Goal: Task Accomplishment & Management: Use online tool/utility

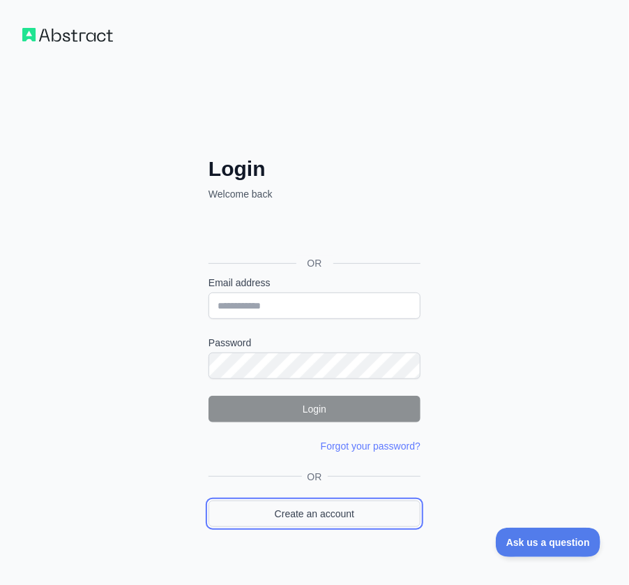
click at [360, 507] on link "Create an account" at bounding box center [315, 513] width 212 height 27
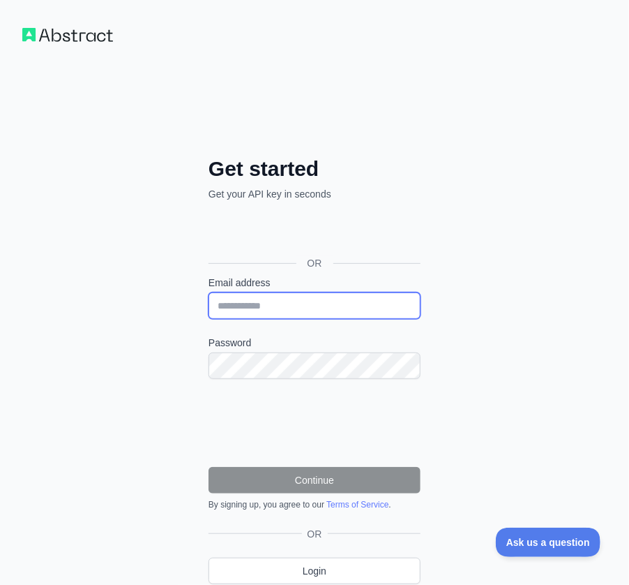
click at [277, 308] on input "Email address" at bounding box center [315, 305] width 212 height 27
paste input "**********"
type input "**********"
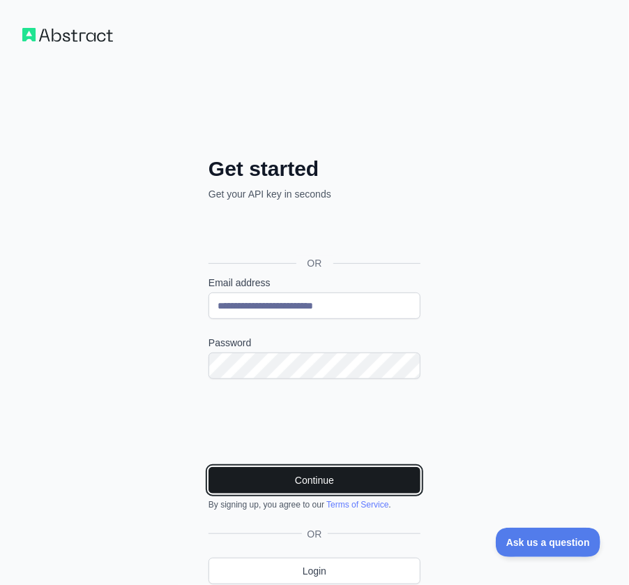
click at [326, 481] on button "Continue" at bounding box center [315, 480] width 212 height 27
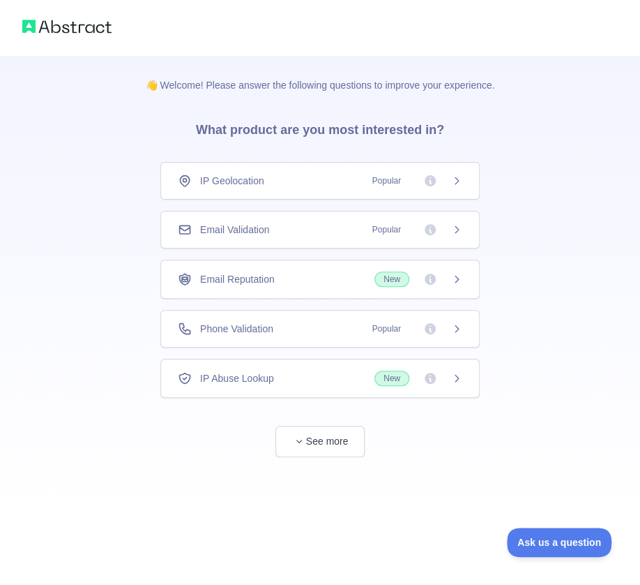
click at [252, 236] on div "Email Validation Popular" at bounding box center [320, 230] width 320 height 38
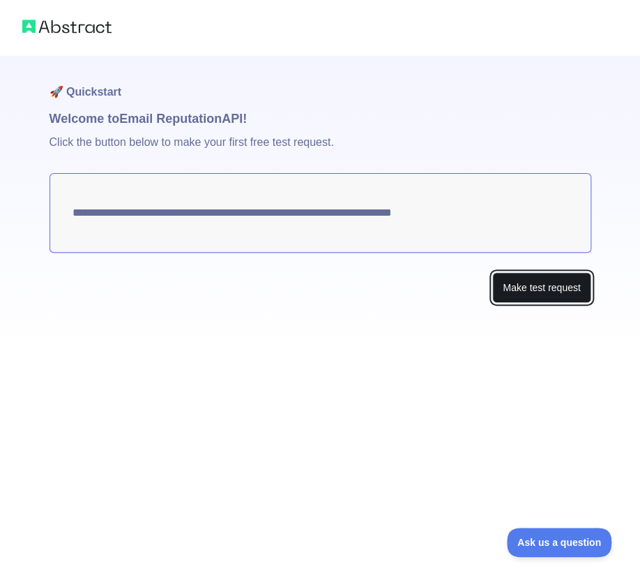
click at [520, 281] on button "Make test request" at bounding box center [542, 287] width 98 height 31
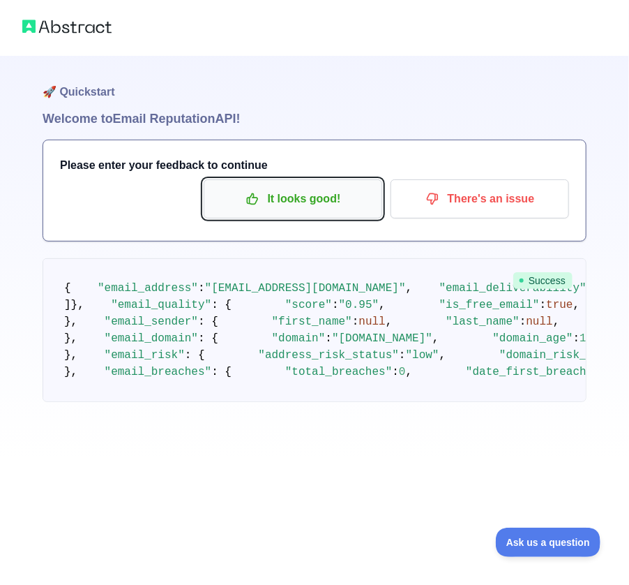
click at [293, 210] on p "It looks good!" at bounding box center [293, 199] width 158 height 24
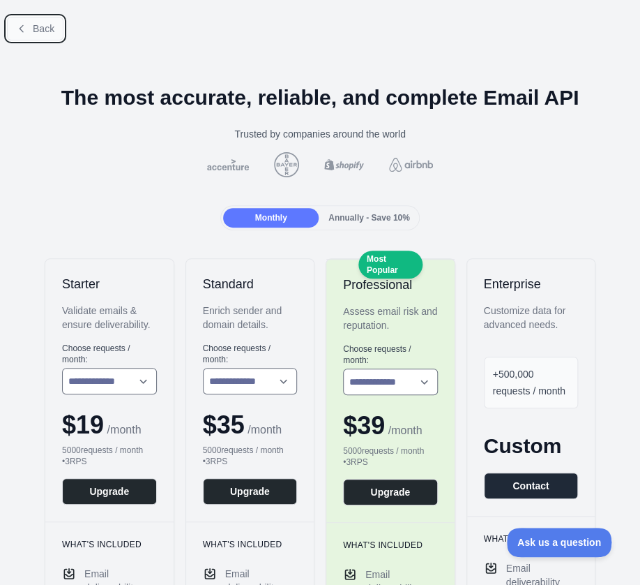
click at [24, 25] on icon at bounding box center [21, 28] width 11 height 11
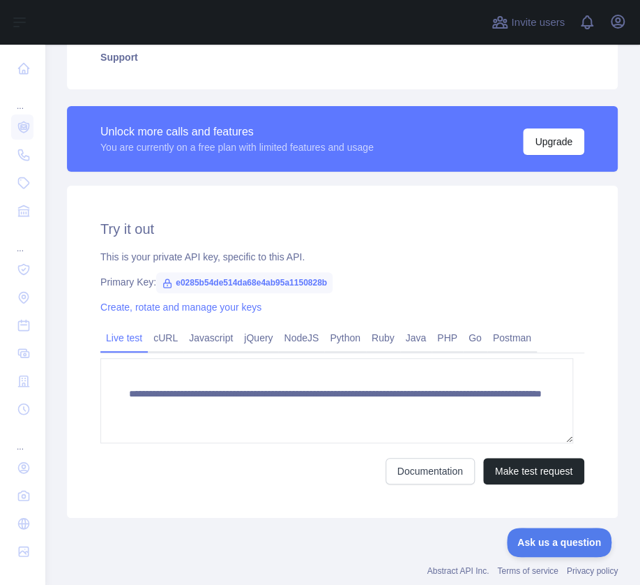
scroll to position [349, 0]
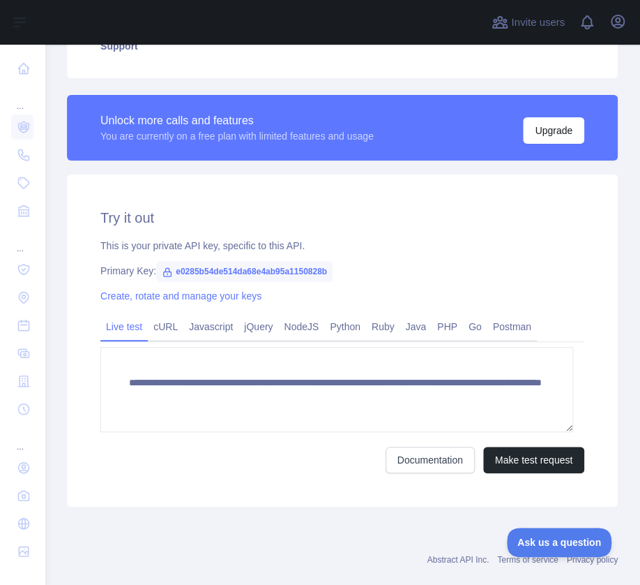
click at [314, 270] on span "e0285b54de514da68e4ab95a1150828b" at bounding box center [244, 271] width 176 height 21
copy span "e0285b54de514da68e4ab95a1150828b"
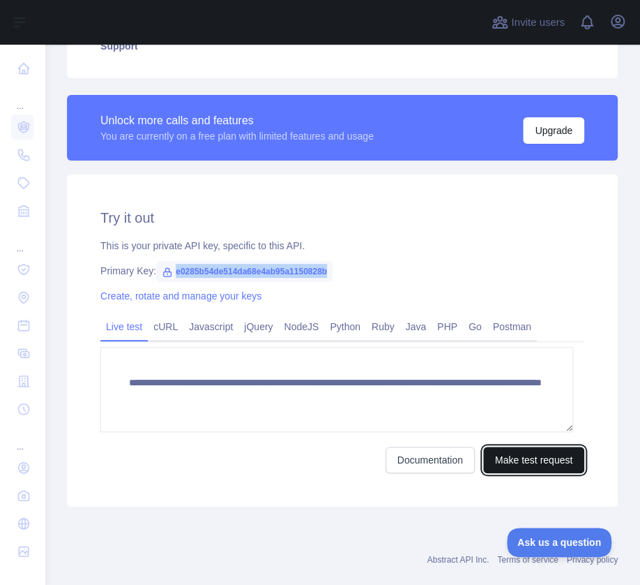
click at [522, 448] on button "Make test request" at bounding box center [533, 459] width 101 height 27
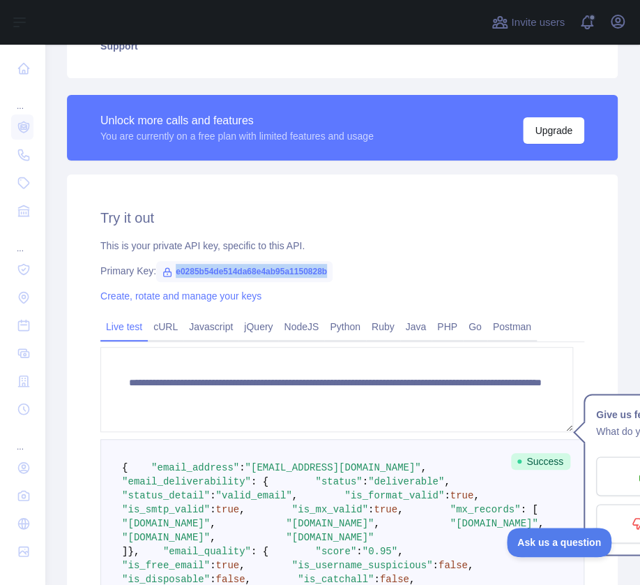
click at [444, 274] on div "Primary Key: e0285b54de514da68e4ab95a1150828b" at bounding box center [342, 271] width 484 height 14
